Goal: Task Accomplishment & Management: Use online tool/utility

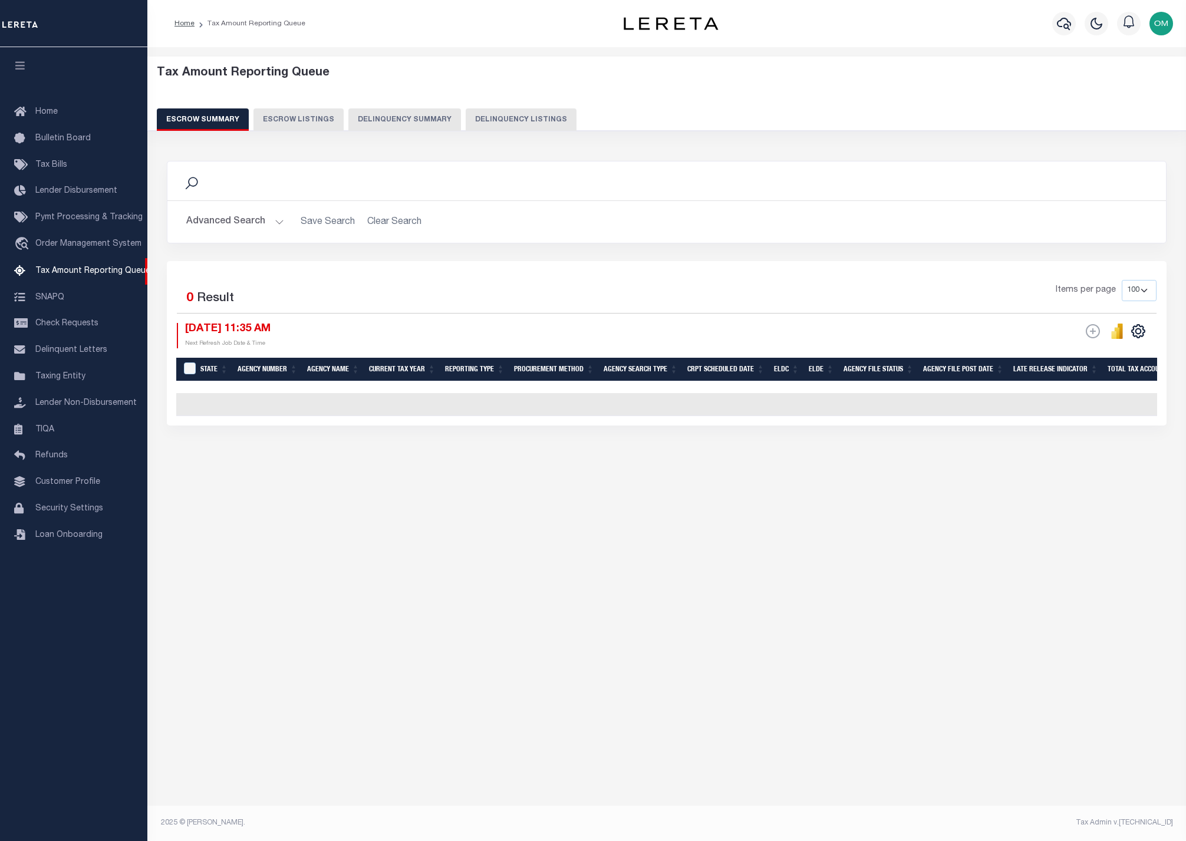
select select "100"
click at [77, 479] on link "Customer Profile" at bounding box center [73, 482] width 147 height 27
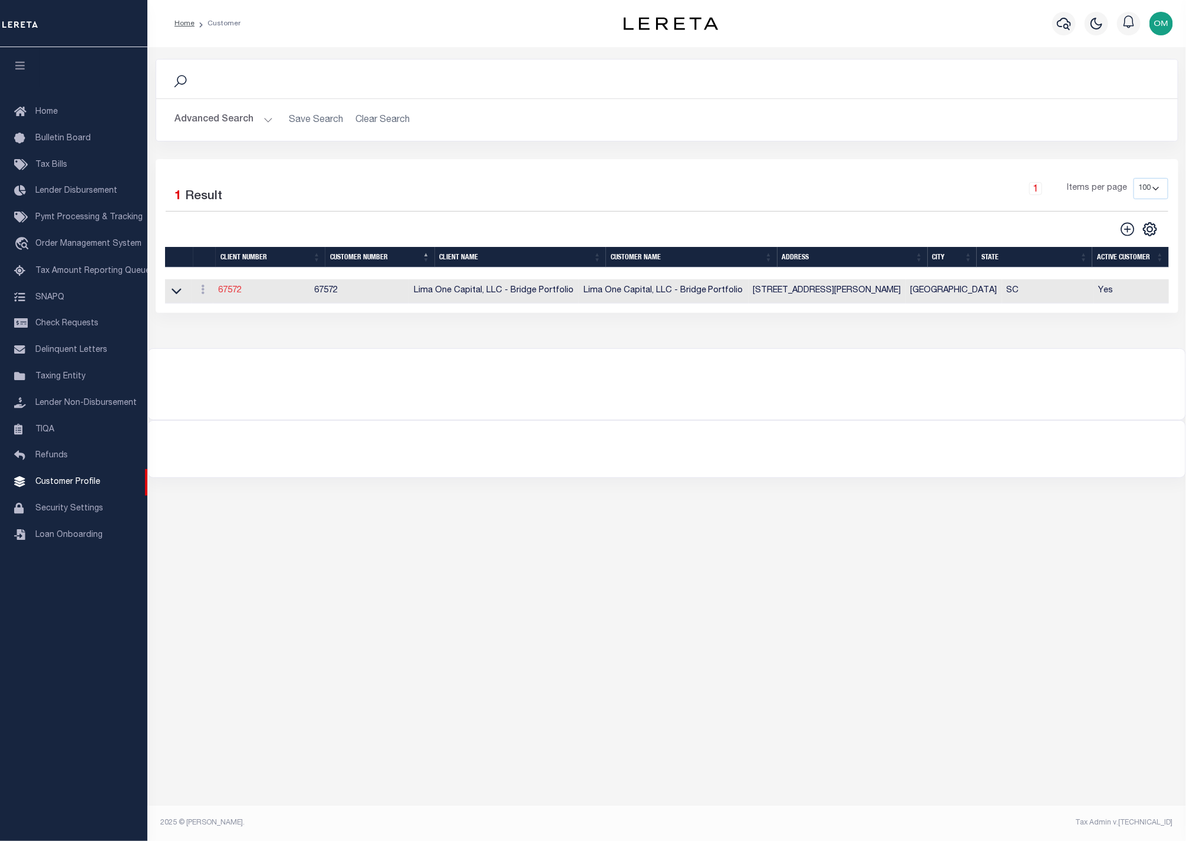
click at [237, 294] on link "67572" at bounding box center [230, 290] width 24 height 8
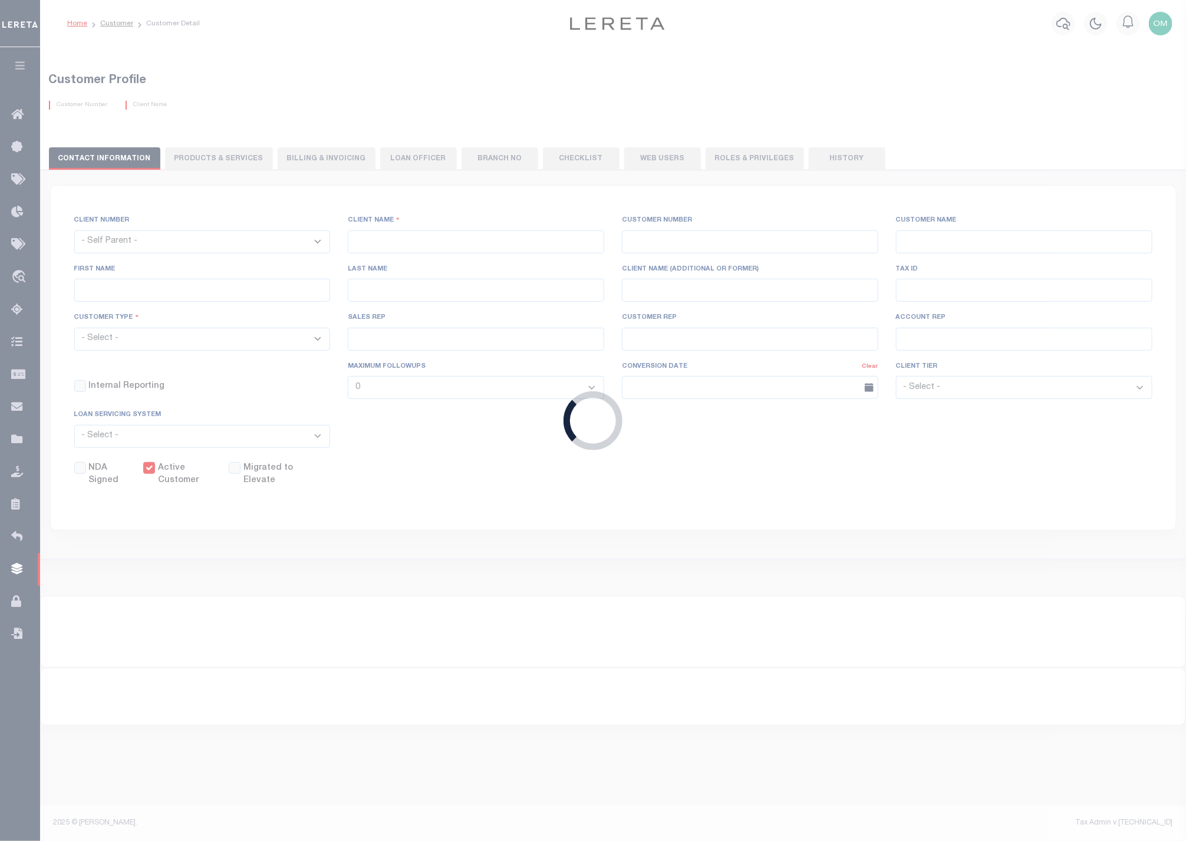
select select
type input "Lima One Capital, LLC - Bridge Portfolio"
type input "67572"
type input "Lima One Capital, LLC - Bridge Portfolio"
type input "Dave"
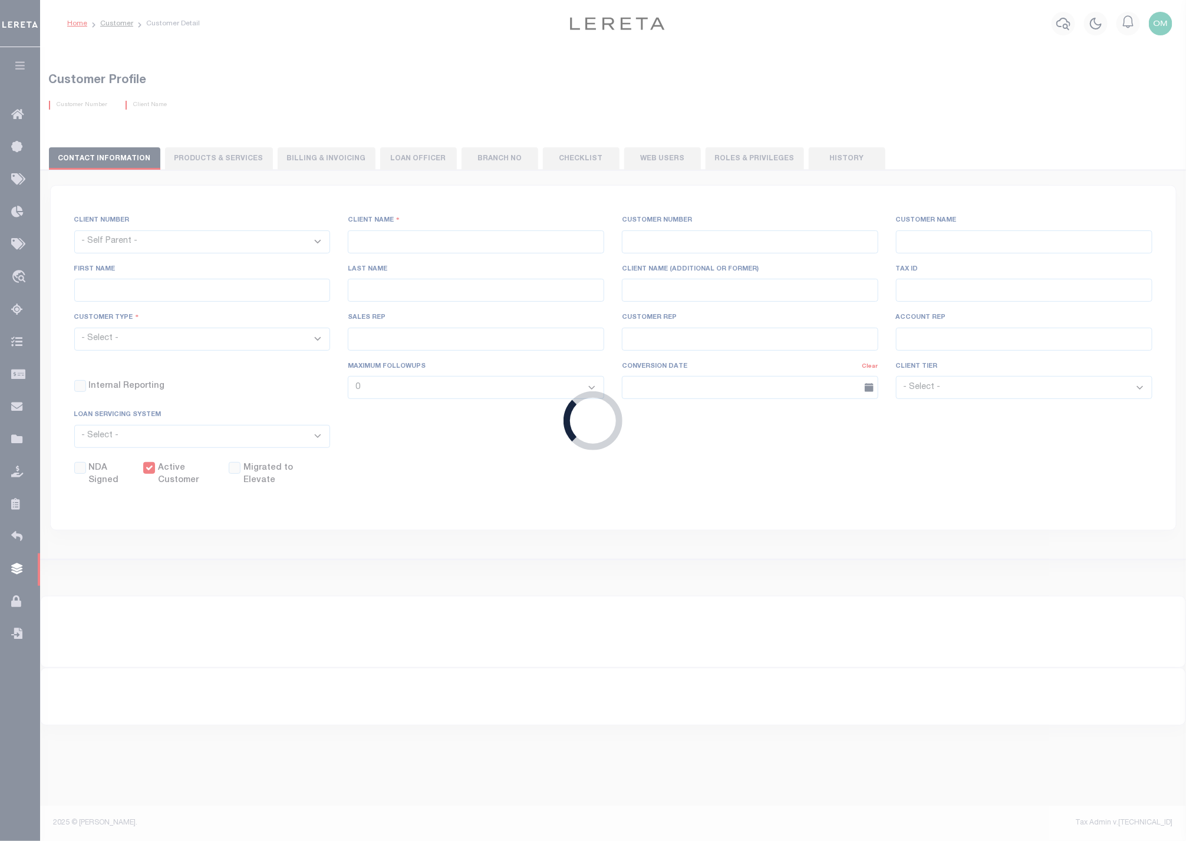
type input "Hughes"
select select "Residential"
type input "Sean Galaise"
type input "Lindy Cloyd"
select select "Tier 3"
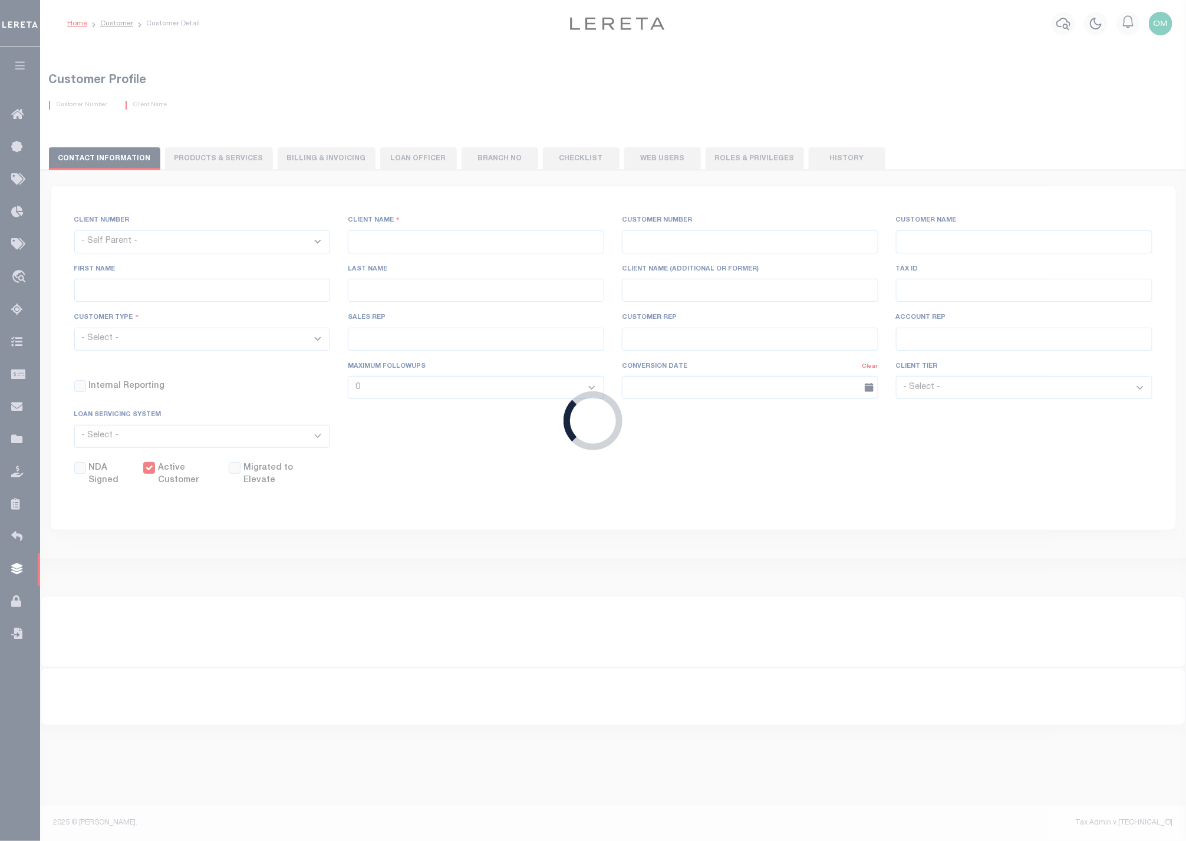
select select "OTH"
checkbox input "true"
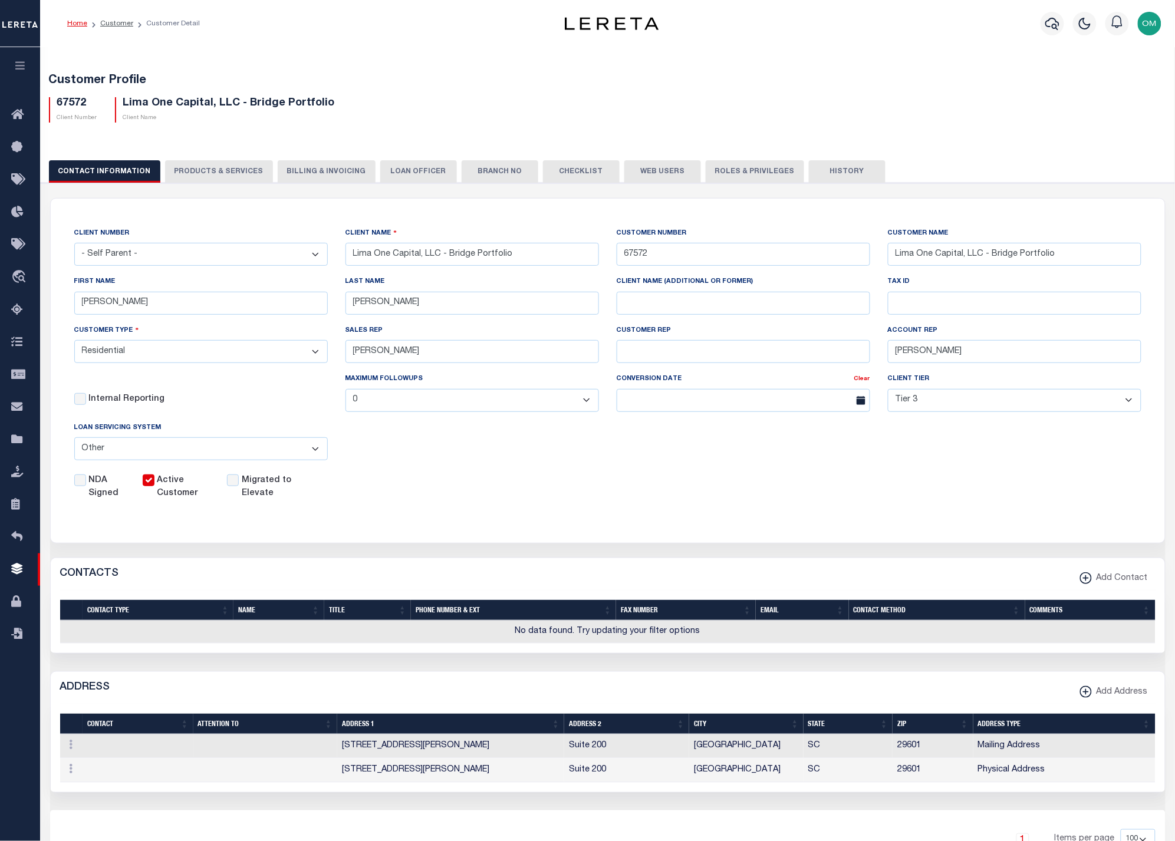
click at [68, 108] on h5 "67572" at bounding box center [77, 103] width 40 height 13
copy h5 "67572"
click at [18, 56] on button "button" at bounding box center [20, 67] width 40 height 40
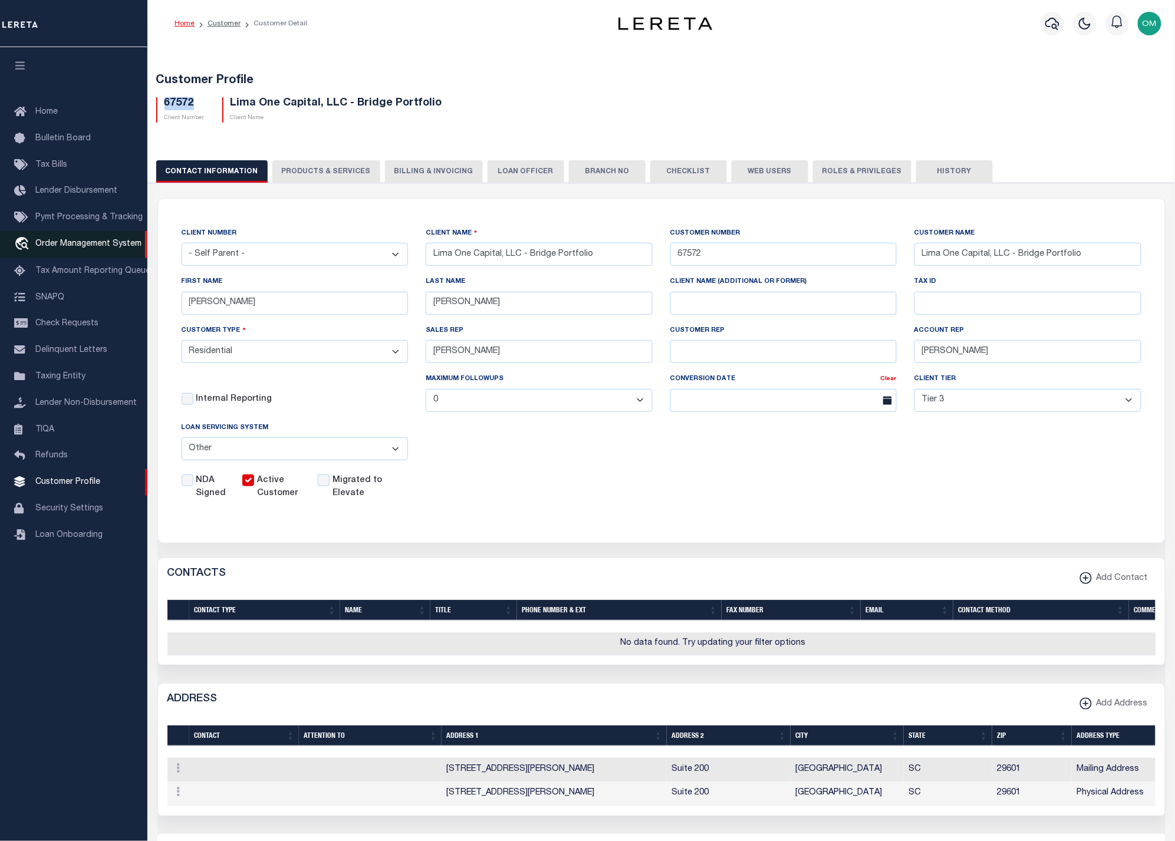
click at [81, 236] on link "travel_explore Order Management System" at bounding box center [73, 244] width 147 height 27
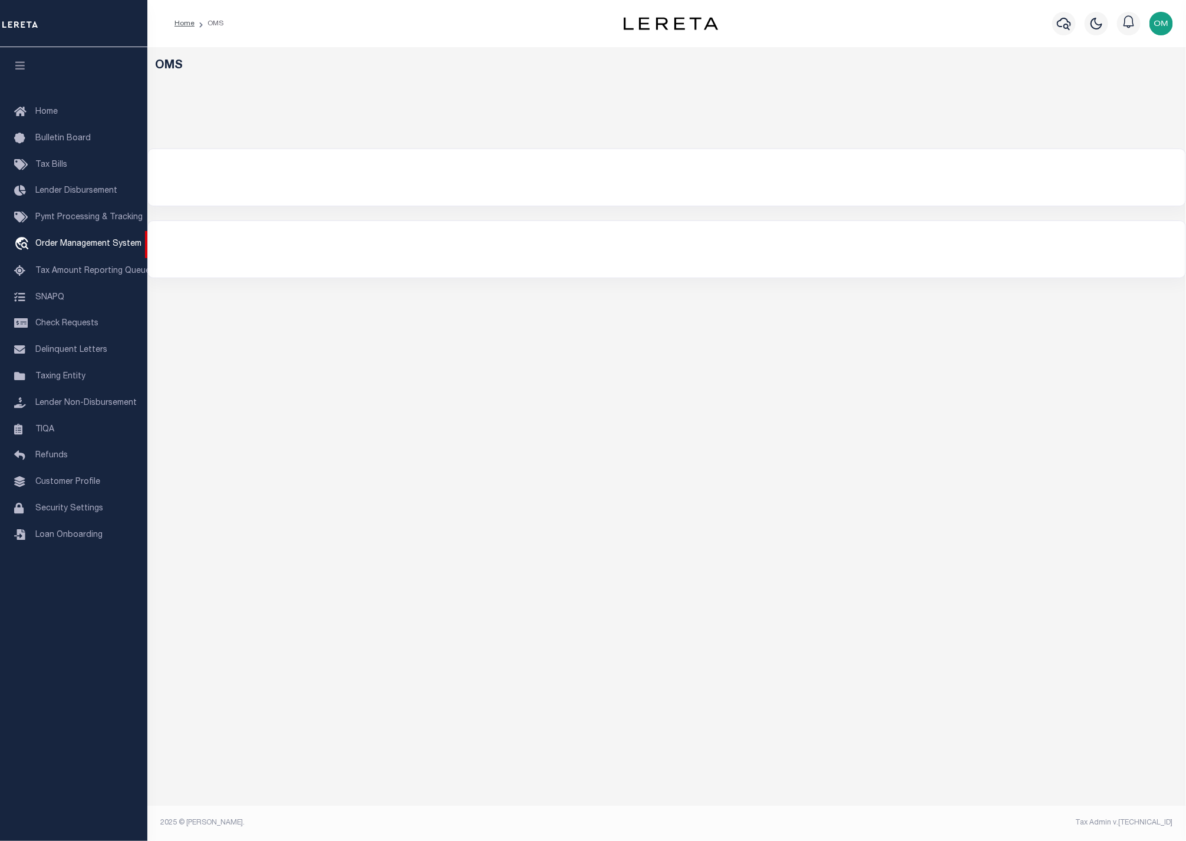
select select
select select "200"
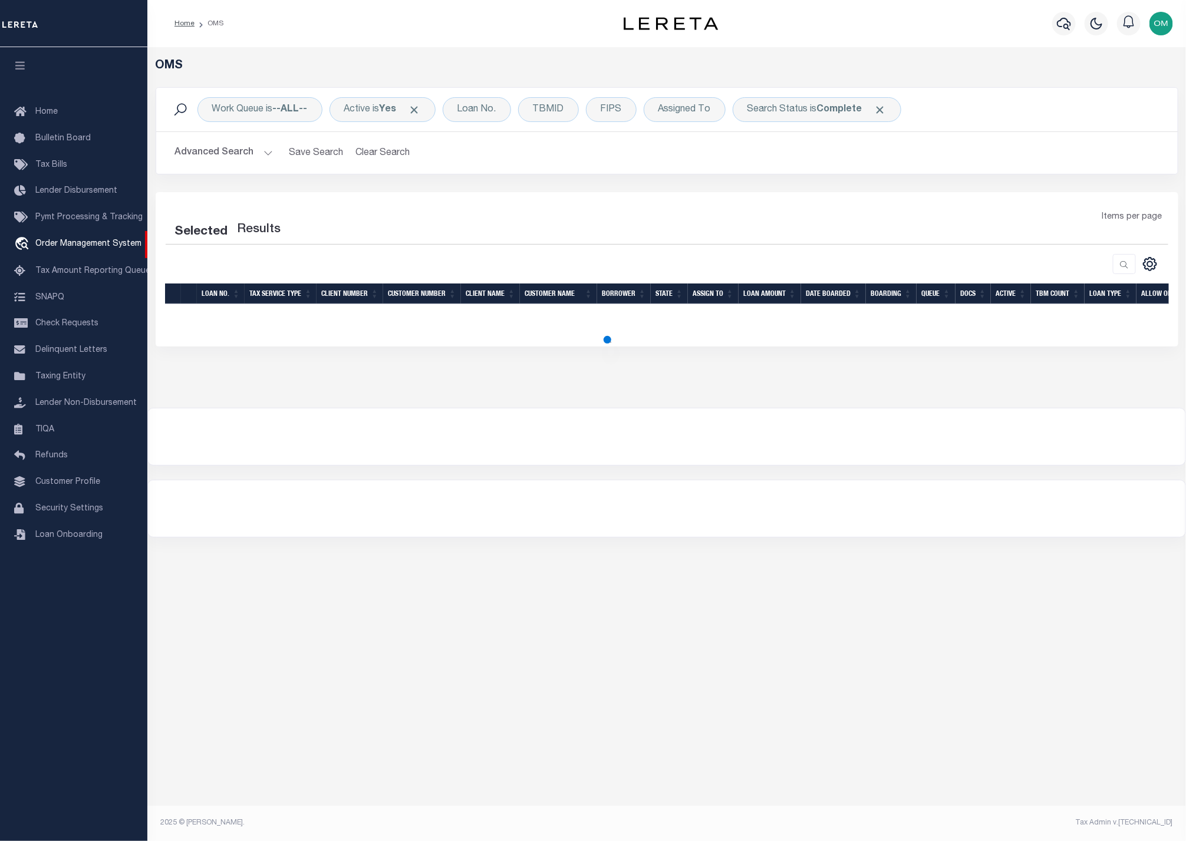
select select "200"
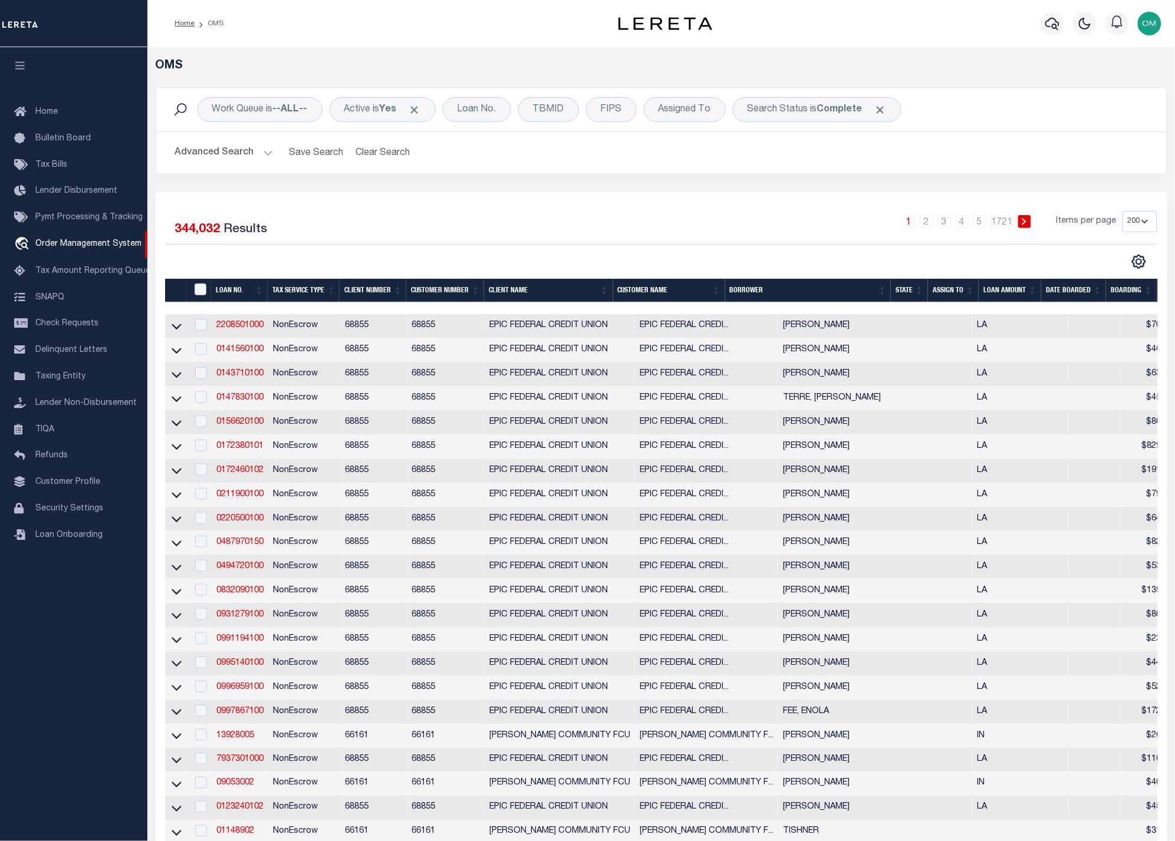
click at [265, 149] on button "Advanced Search" at bounding box center [224, 152] width 98 height 23
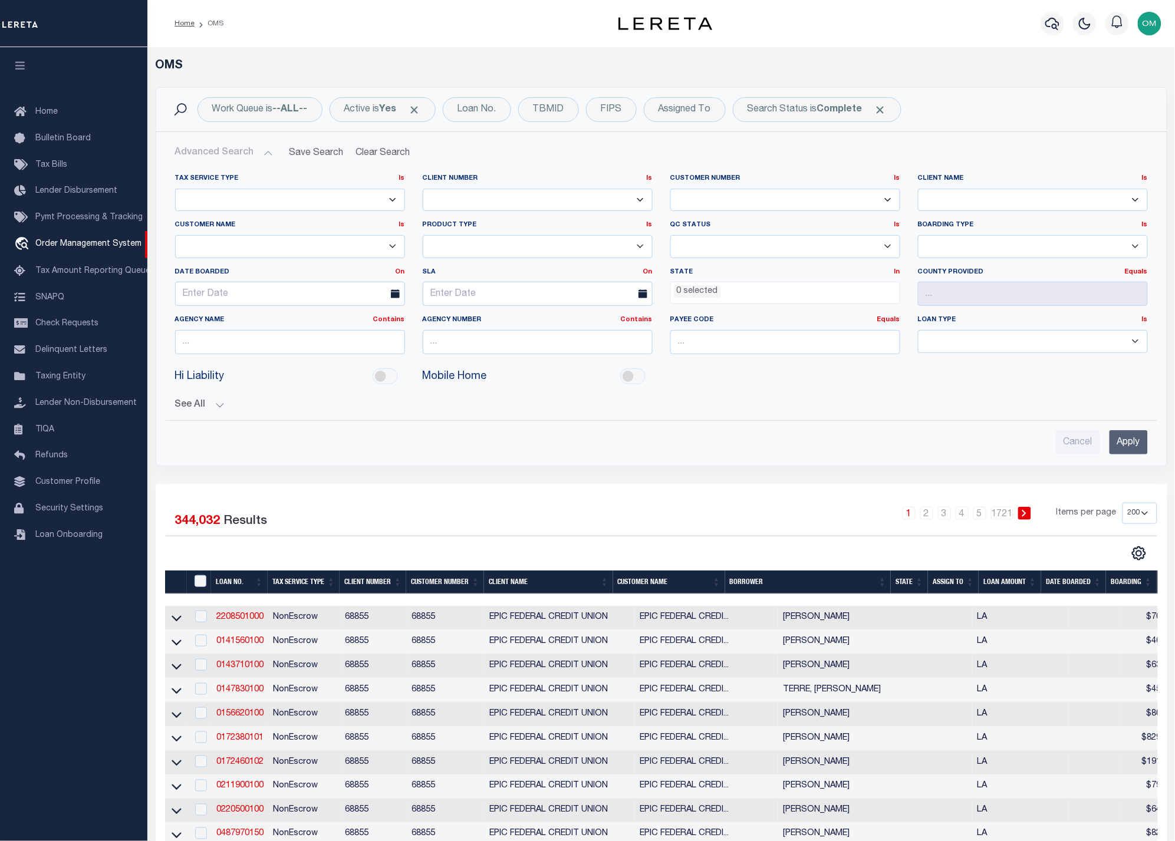
click at [331, 192] on select "Escrow NonEscrow" at bounding box center [290, 200] width 230 height 23
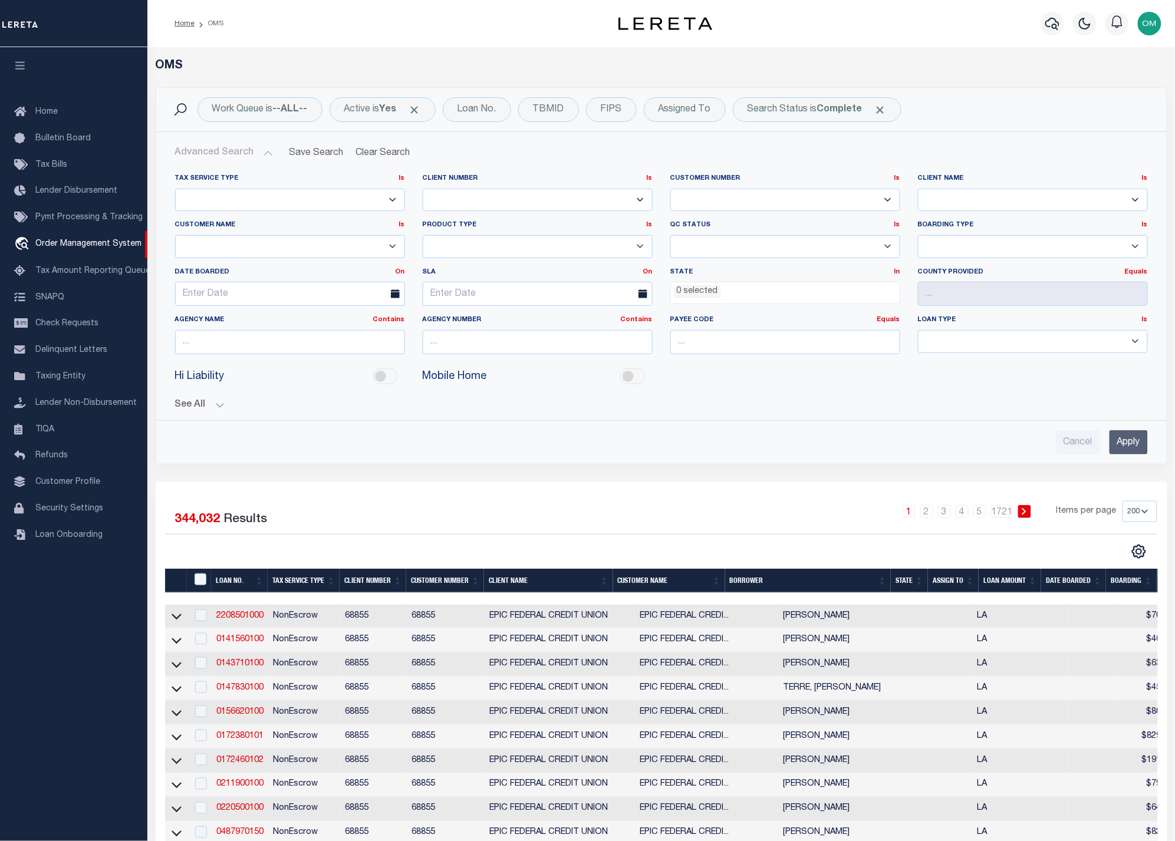
click at [331, 192] on select "Escrow NonEscrow" at bounding box center [290, 200] width 230 height 23
click at [234, 619] on link "2208501000" at bounding box center [239, 616] width 47 height 8
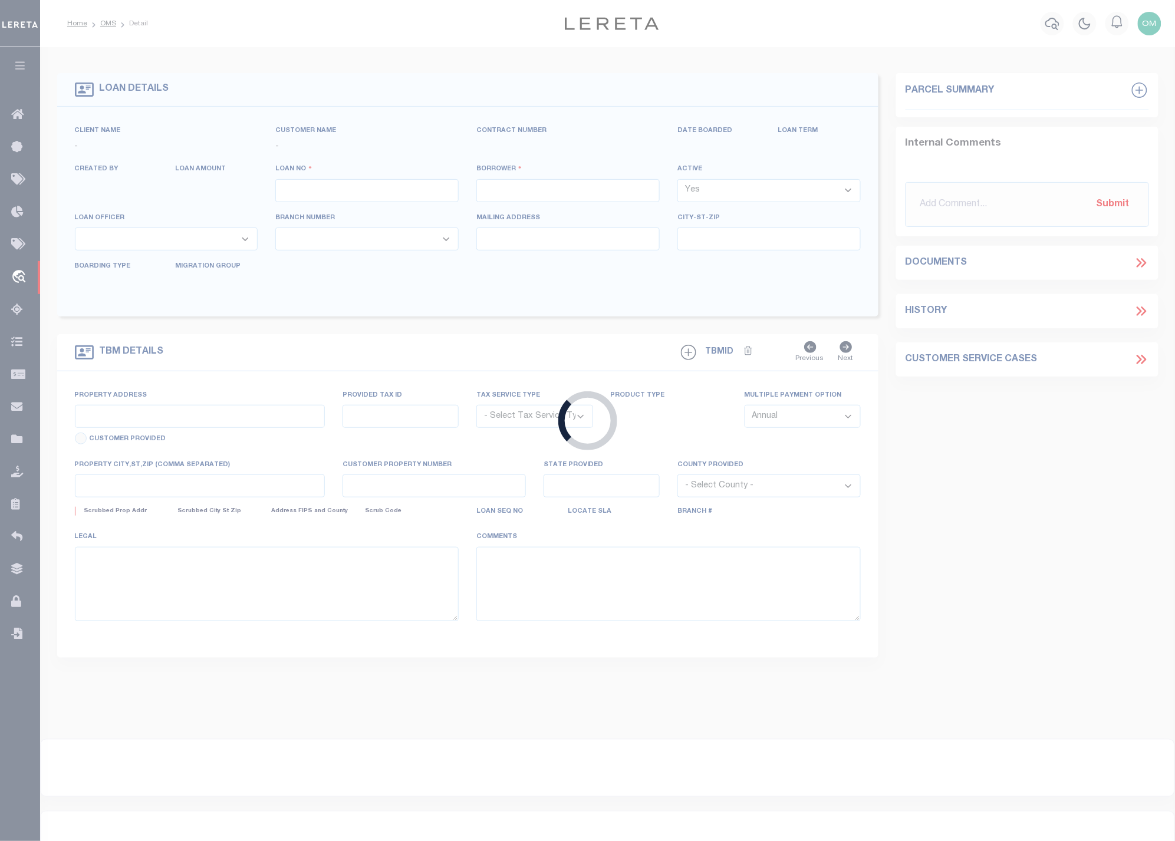
type input "2208501000"
type input "CHAUVIN SUZANNE"
select select
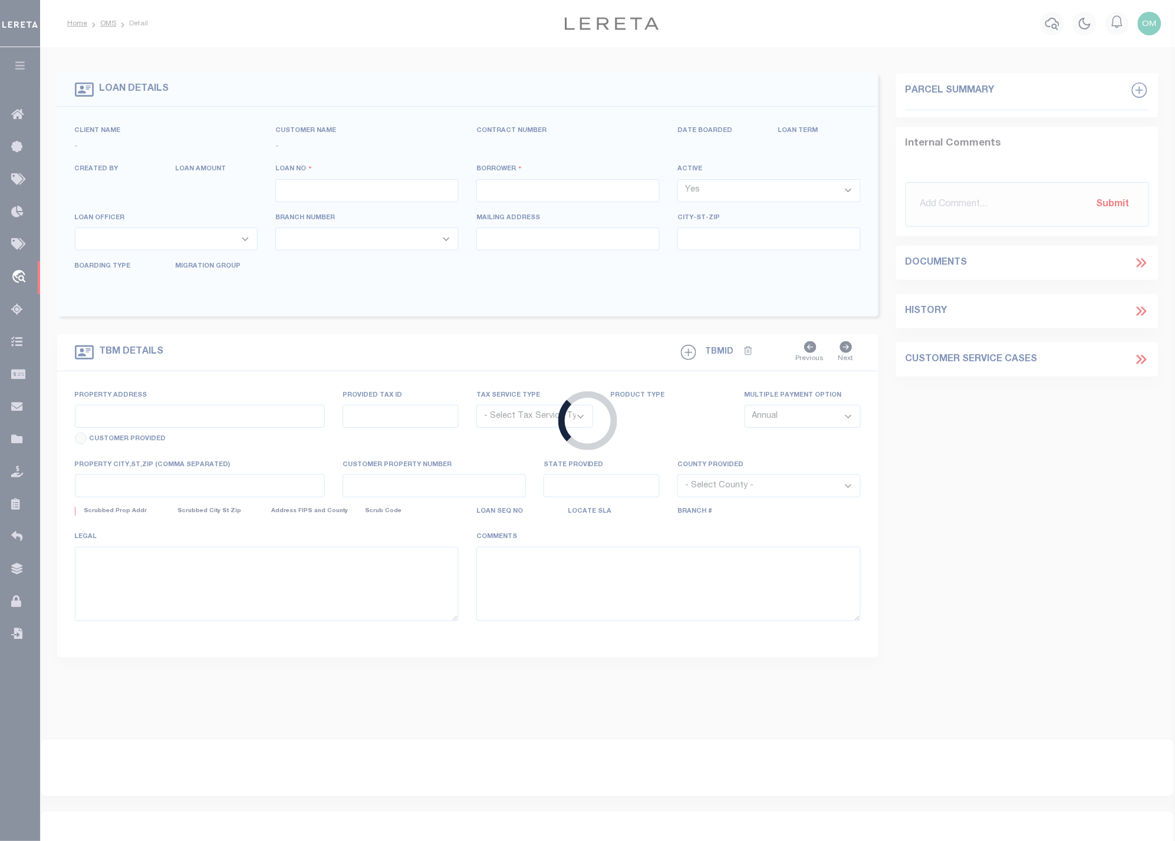
select select
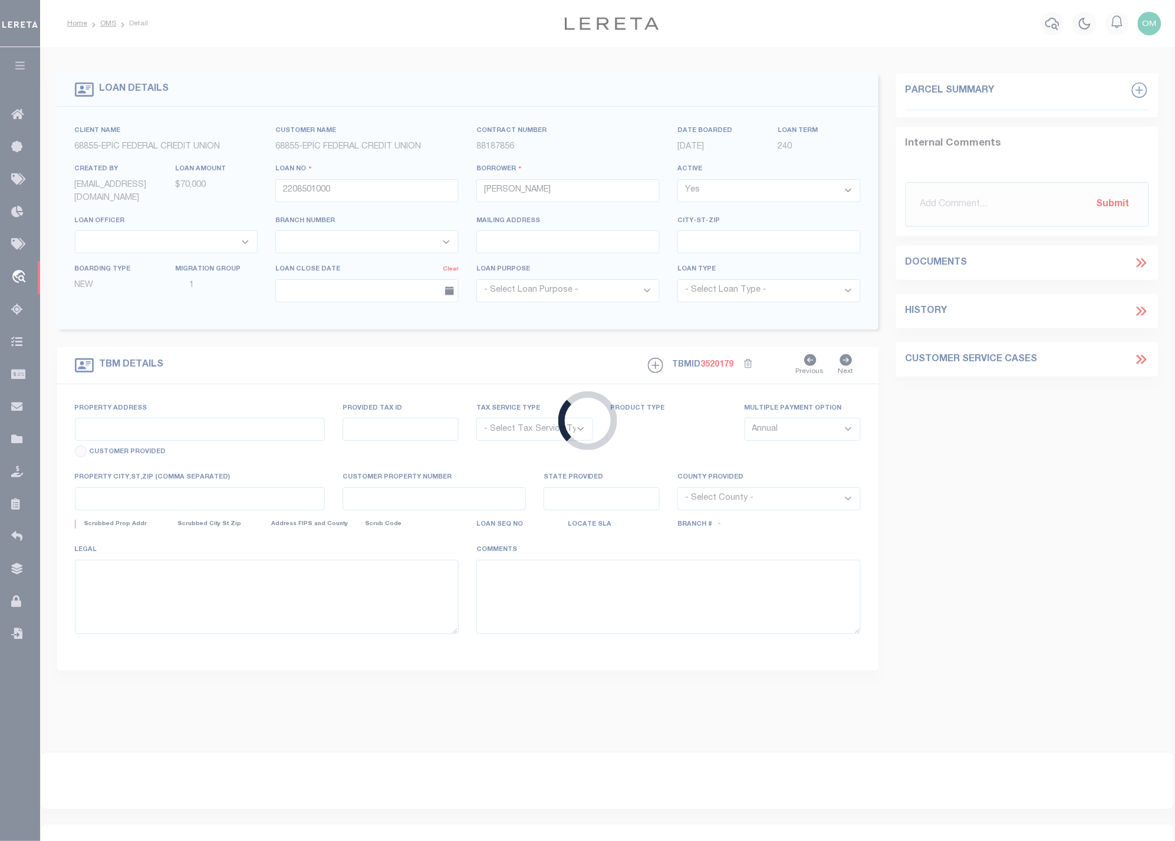
type input "229 LAKE AVENUE"
radio input "true"
select select "NonEscrow"
select select
type input "METAIRIE LA 70005"
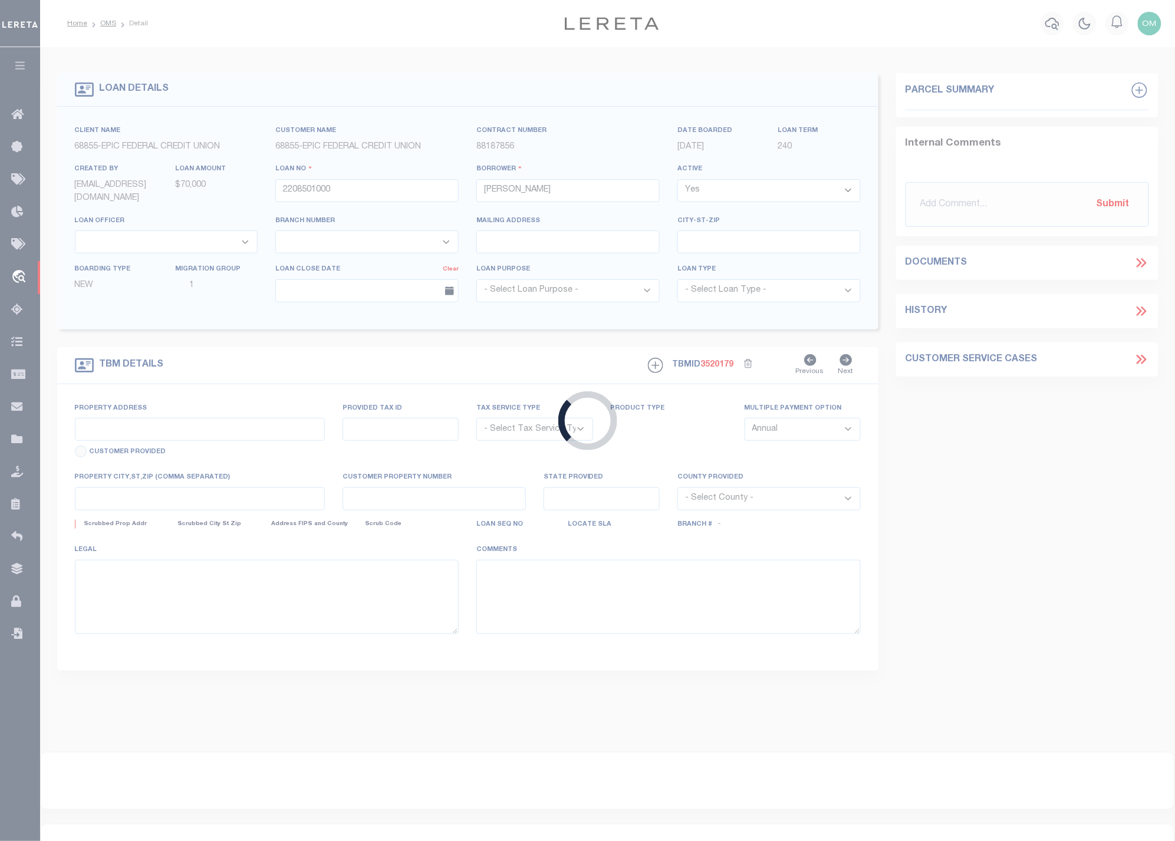
type input "2208501000"
type input "LA"
type textarea "THE EAST 1 4 OF THE NORTHWEST 1 4 OF THE SOUTHEAST 1 4 OF SECTION 31 TOWNSHIP30…"
